Goal: Find specific page/section: Find specific page/section

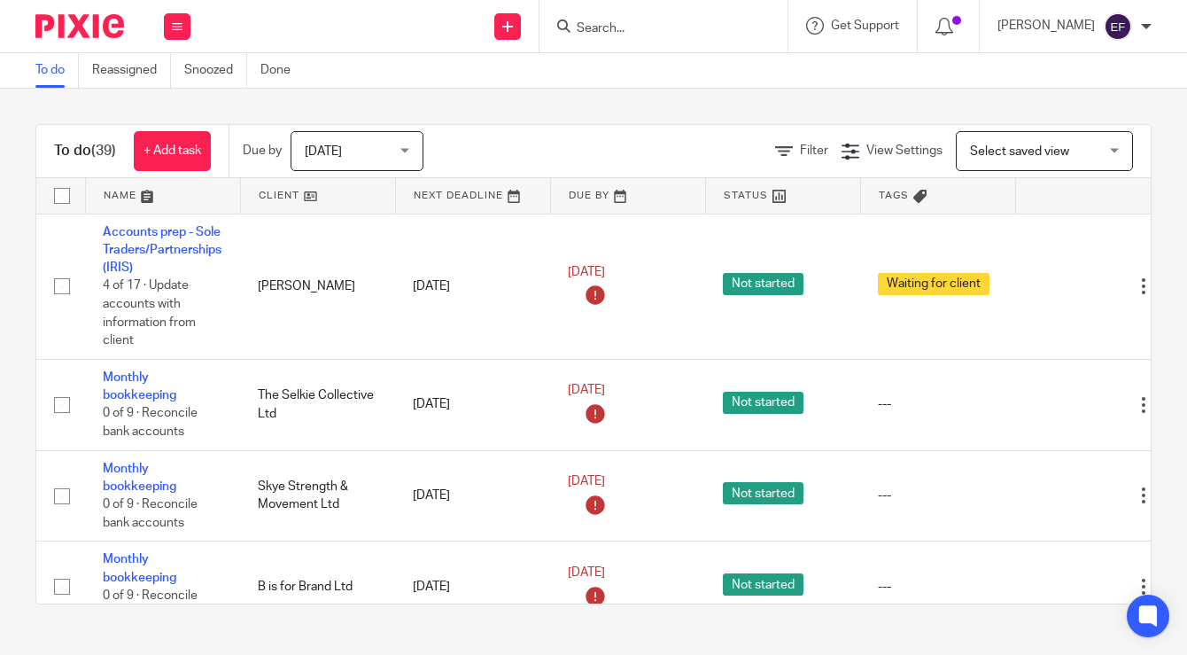
drag, startPoint x: 0, startPoint y: 0, endPoint x: 616, endPoint y: 32, distance: 616.7
click at [616, 32] on input "Search" at bounding box center [655, 29] width 160 height 16
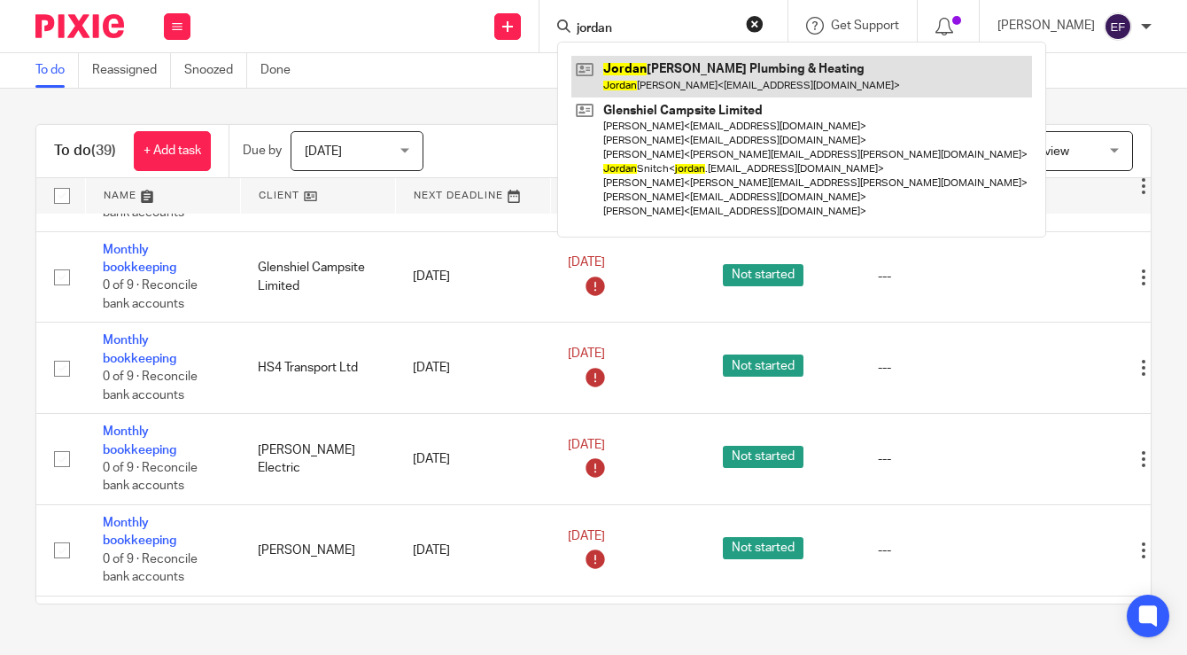
type input "jordan"
click at [681, 82] on link at bounding box center [802, 76] width 461 height 41
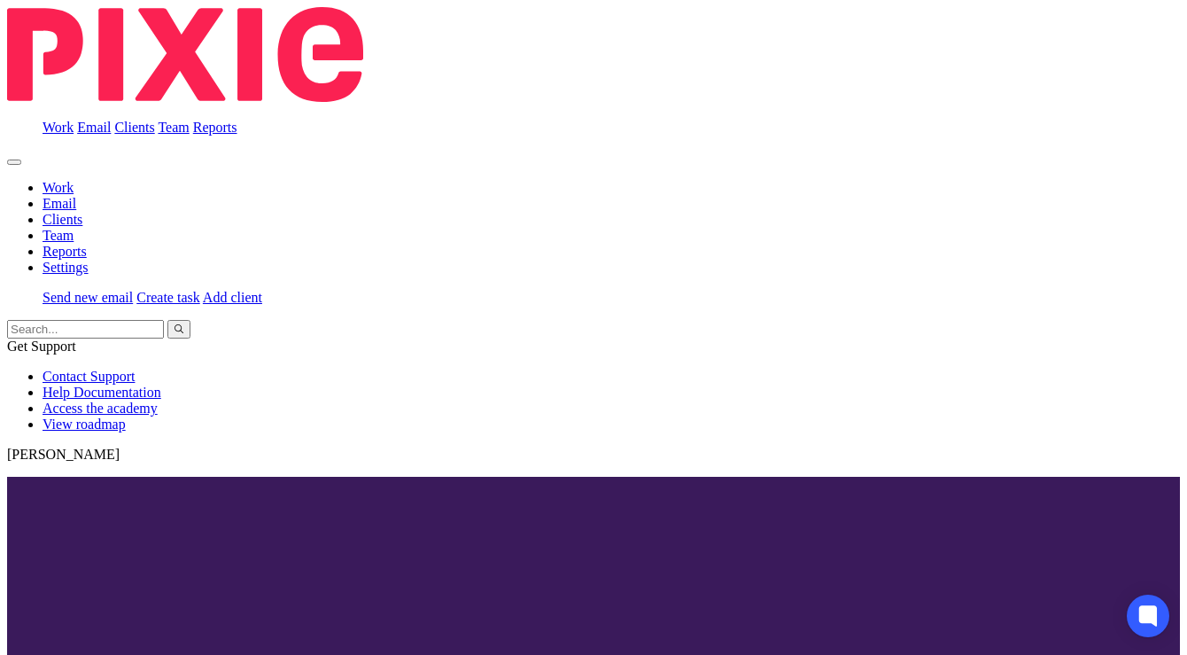
scroll to position [26, 0]
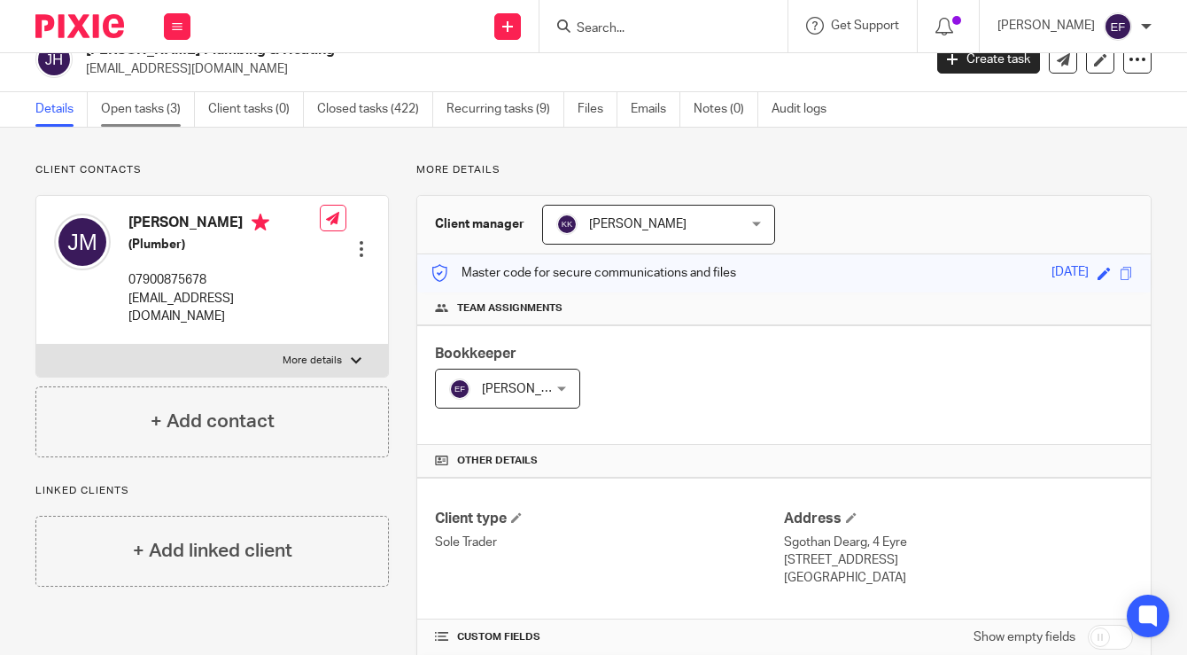
click at [134, 118] on link "Open tasks (3)" at bounding box center [148, 109] width 94 height 35
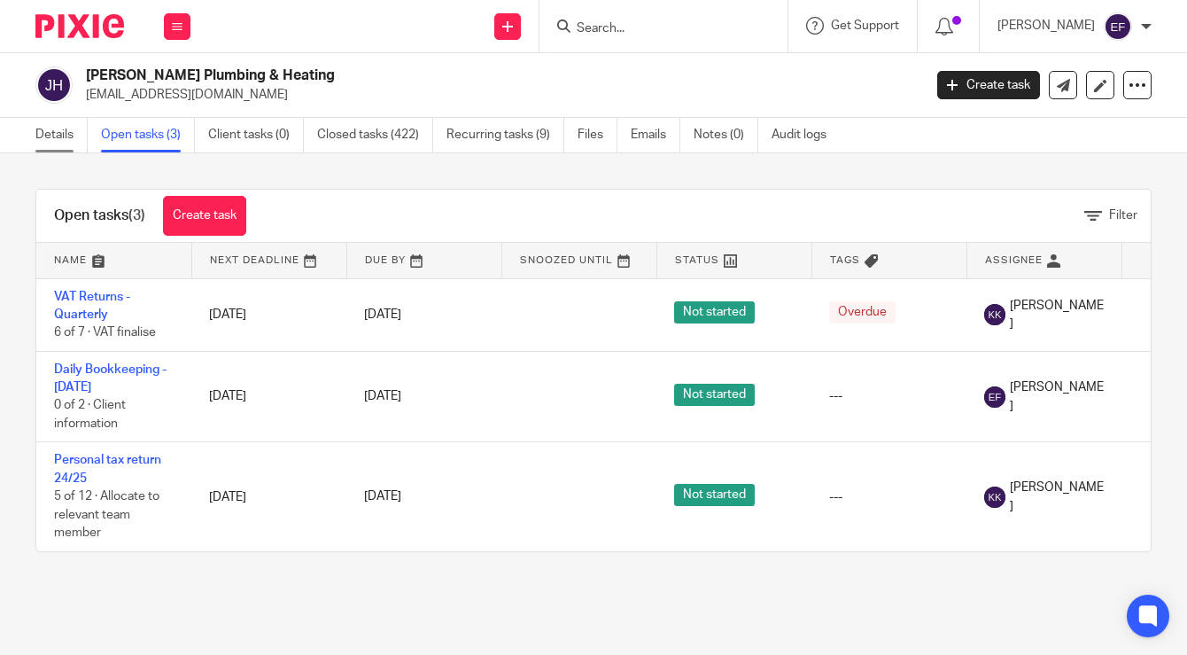
click at [65, 131] on link "Details" at bounding box center [61, 135] width 52 height 35
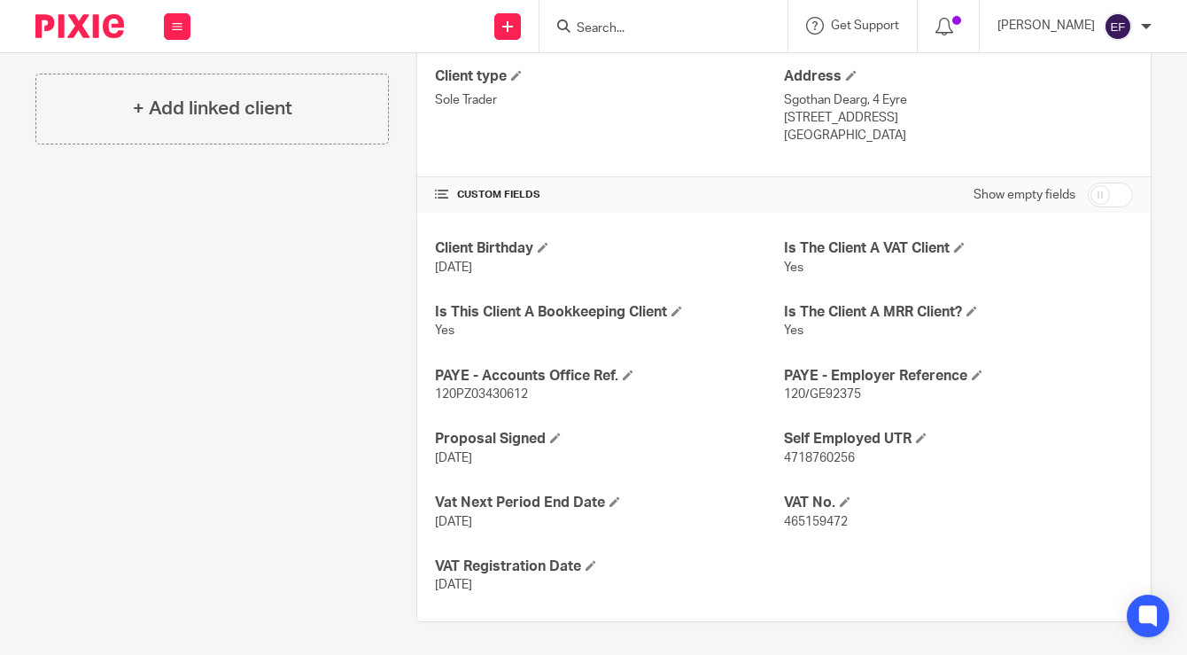
scroll to position [471, 0]
